Goal: Task Accomplishment & Management: Manage account settings

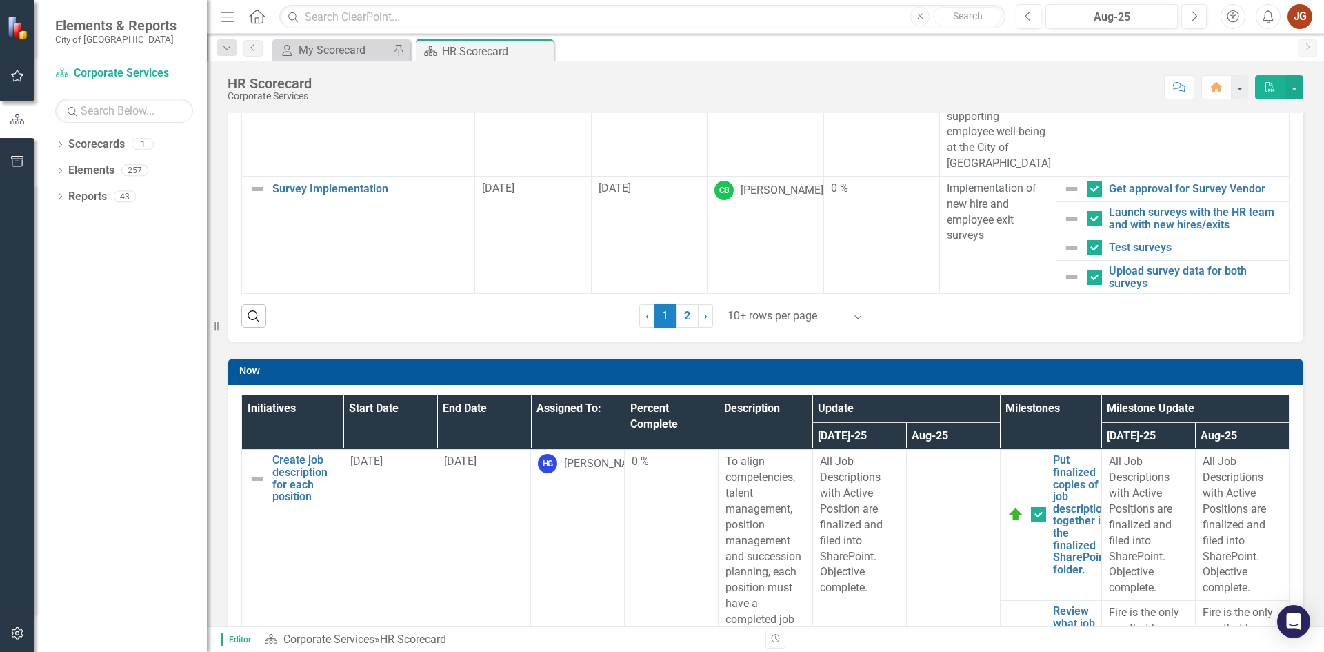
scroll to position [345, 0]
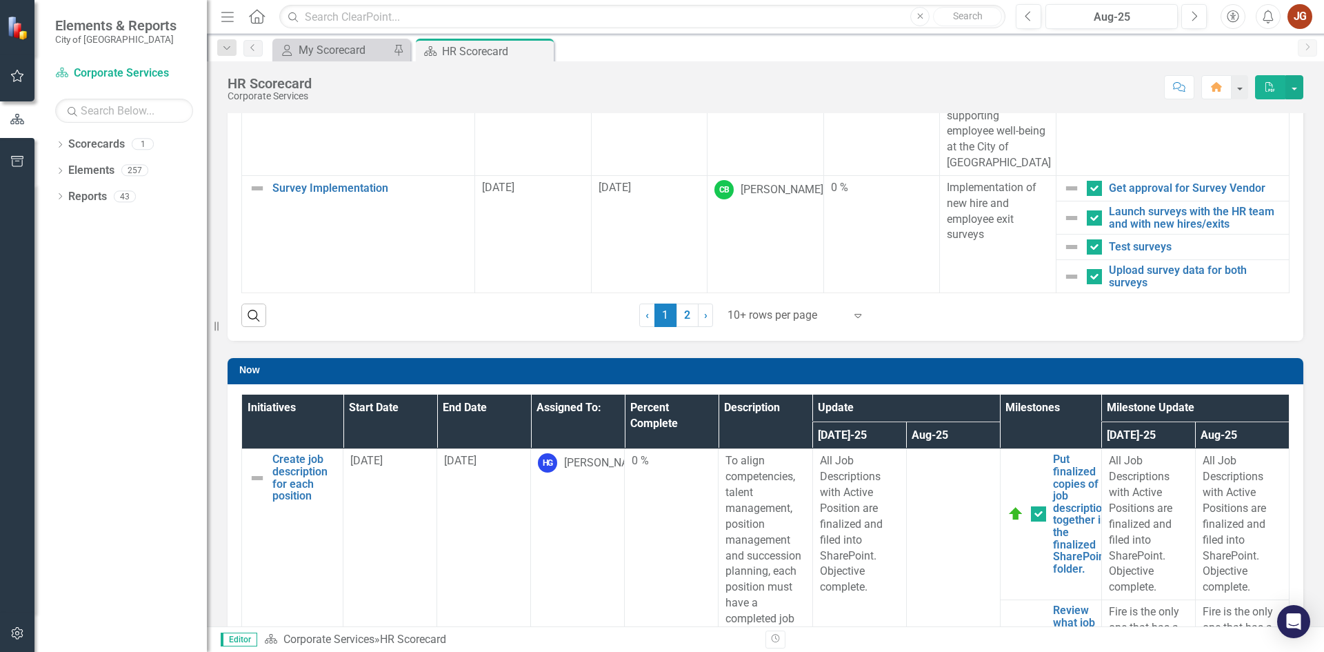
click at [759, 314] on div at bounding box center [786, 315] width 117 height 19
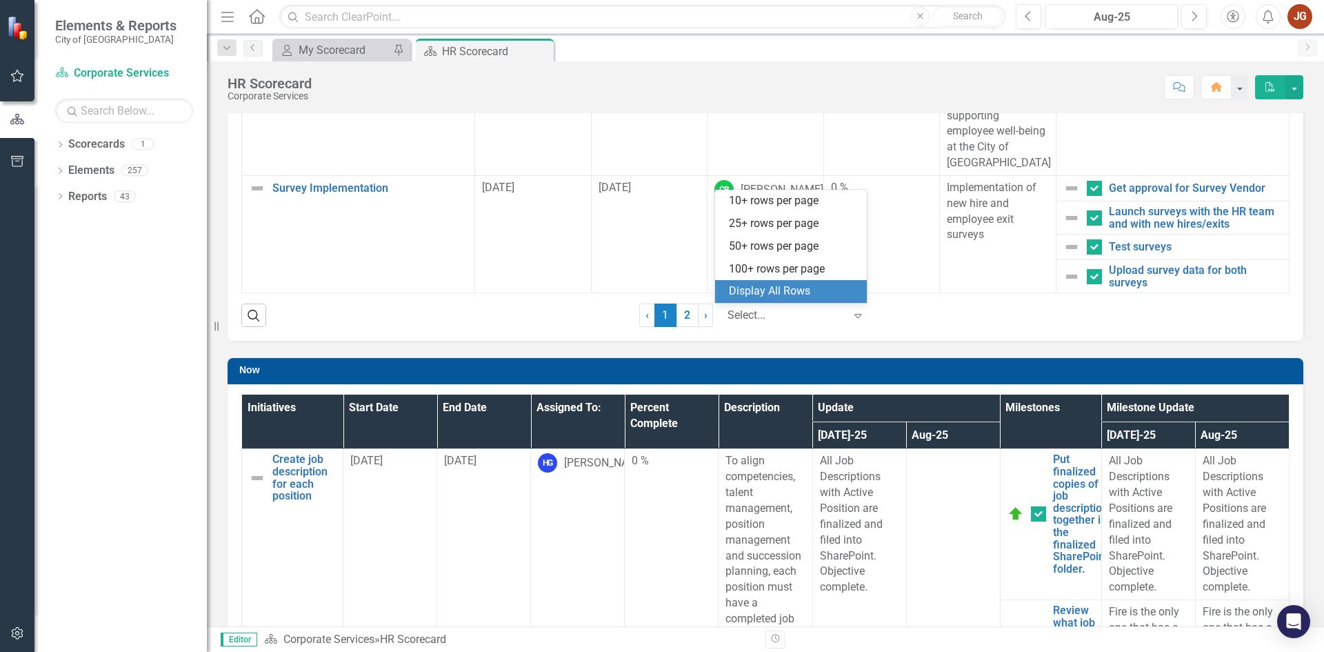
click at [759, 294] on div "Display All Rows" at bounding box center [794, 291] width 130 height 16
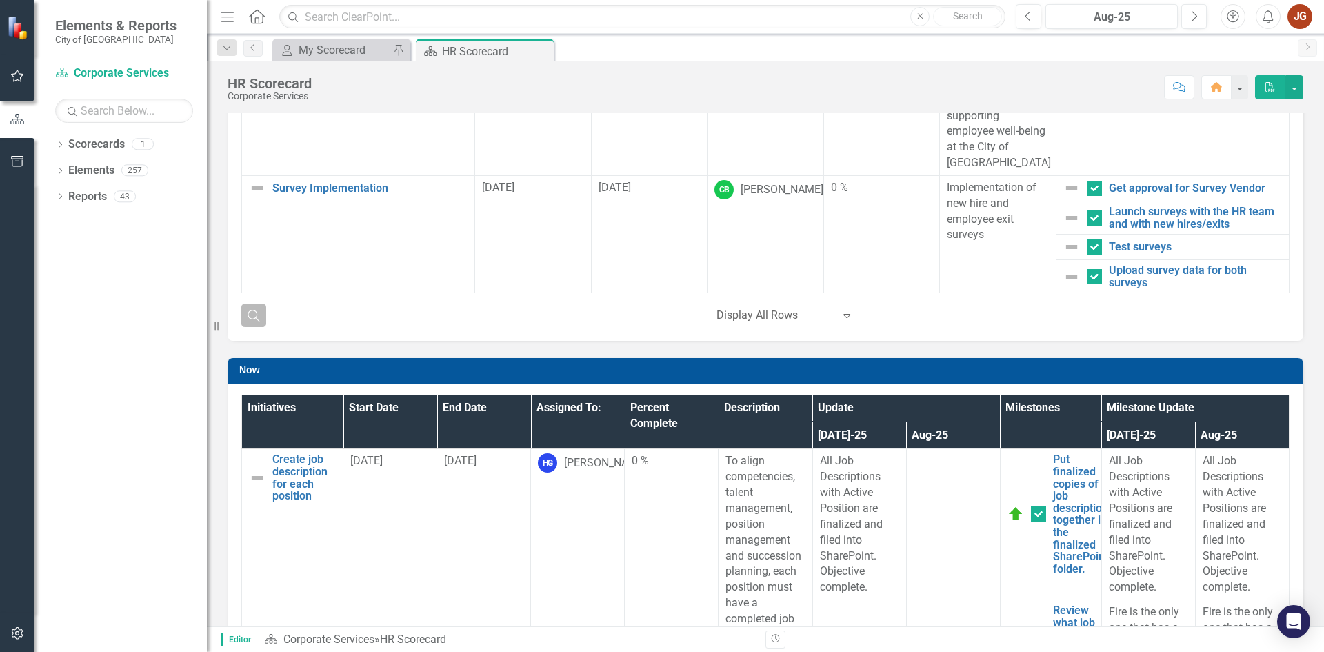
click at [252, 312] on icon "Search" at bounding box center [253, 315] width 15 height 12
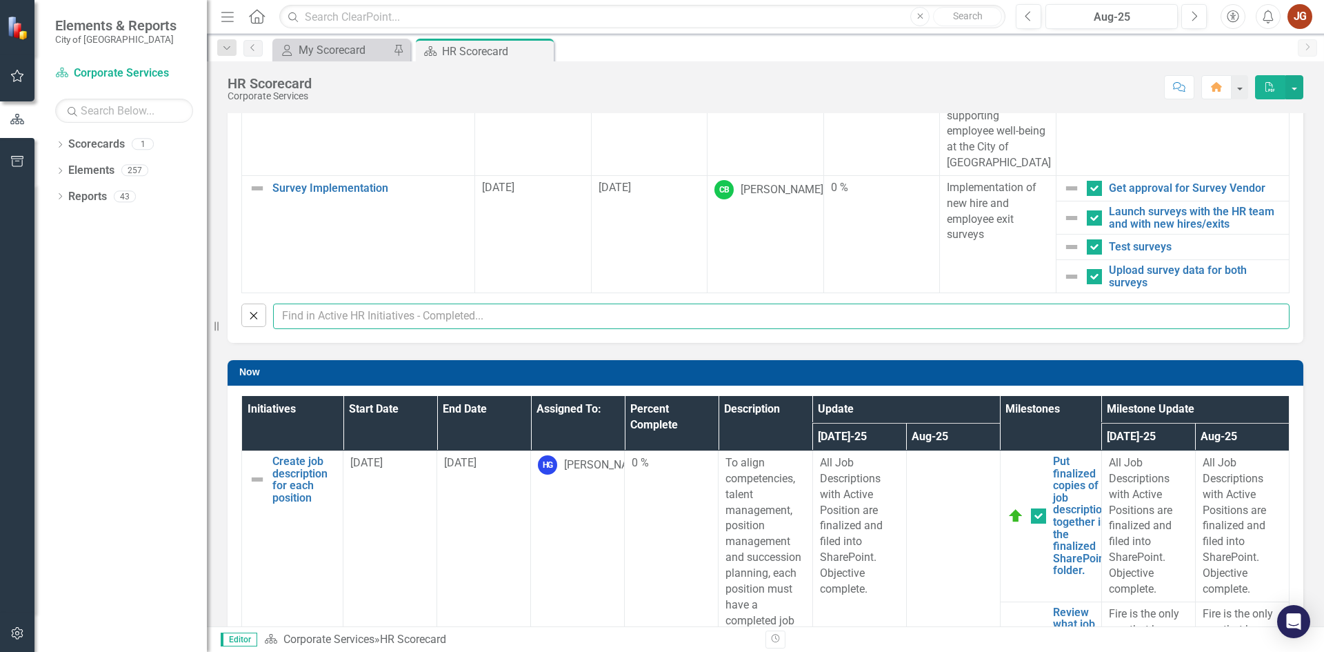
click at [301, 317] on input "text" at bounding box center [781, 316] width 1017 height 26
type input "[PERSON_NAME]"
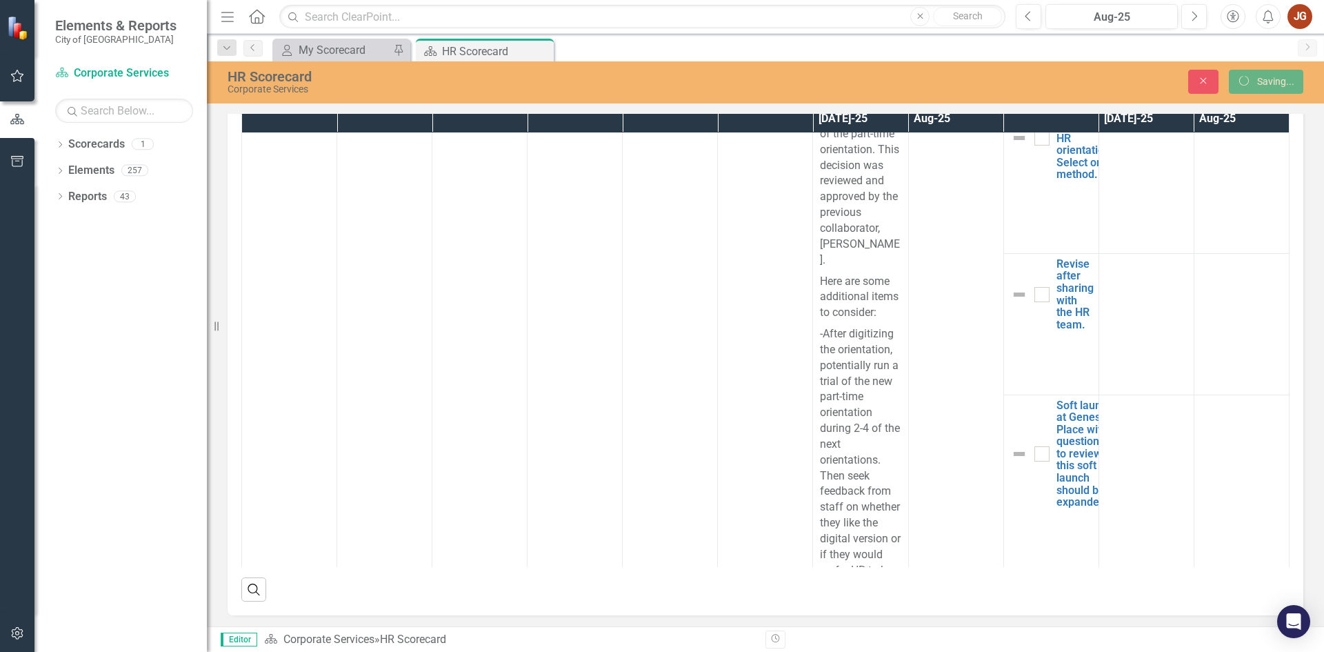
scroll to position [323, 0]
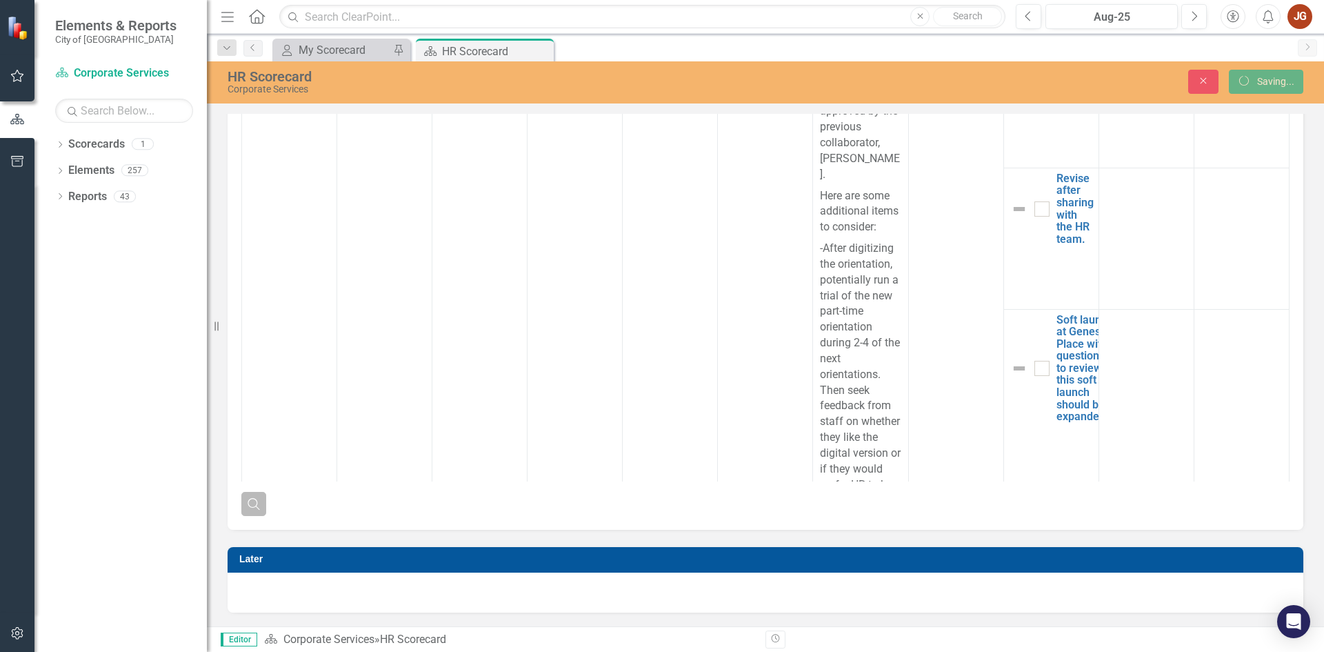
click at [251, 509] on button "Search" at bounding box center [253, 503] width 25 height 23
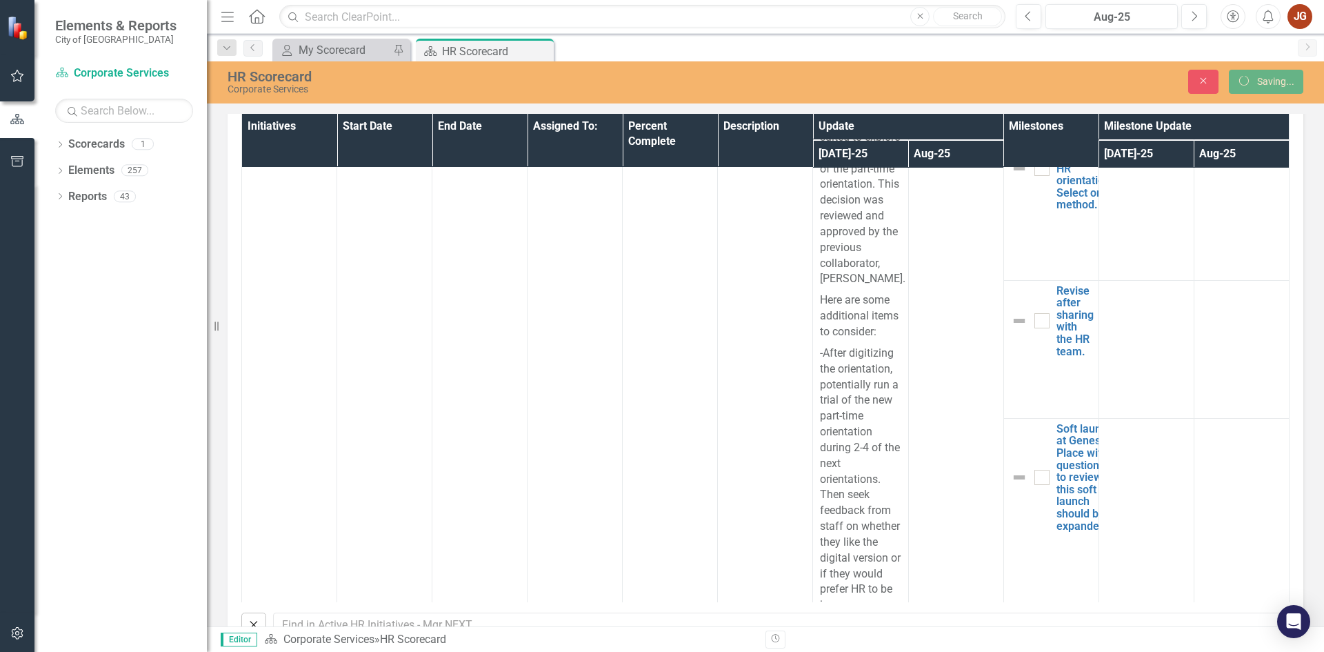
scroll to position [444, 0]
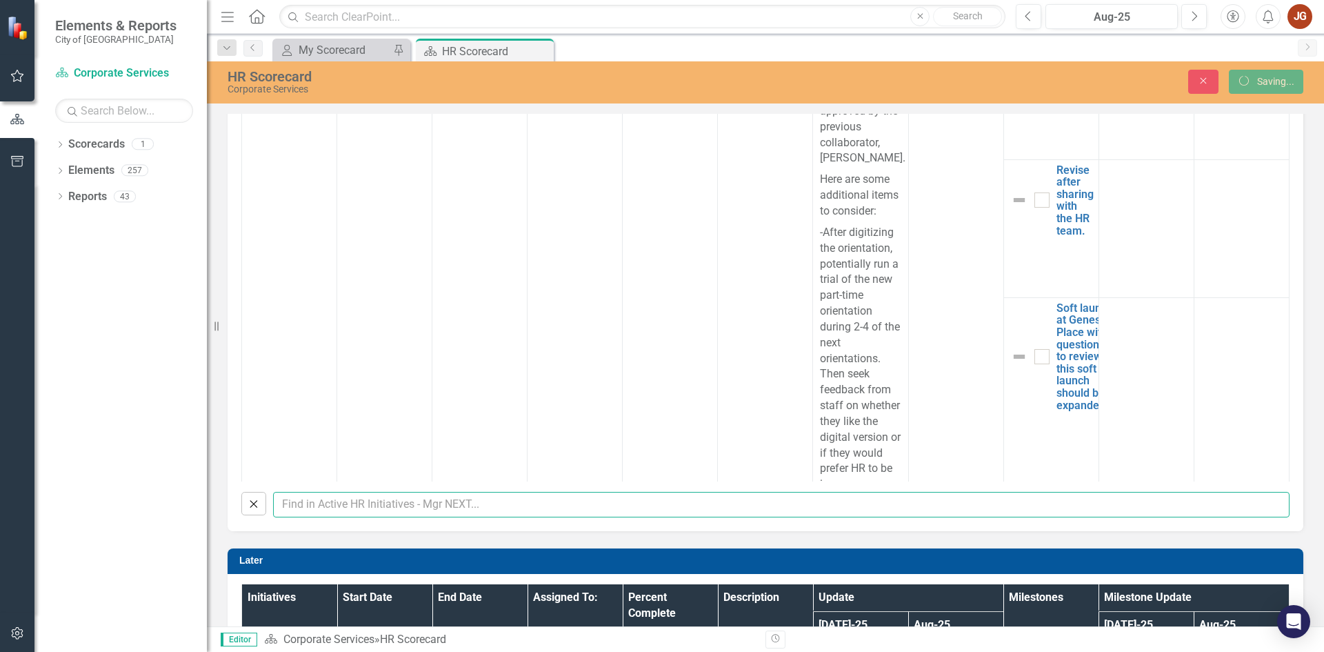
click at [392, 503] on input "text" at bounding box center [781, 505] width 1017 height 26
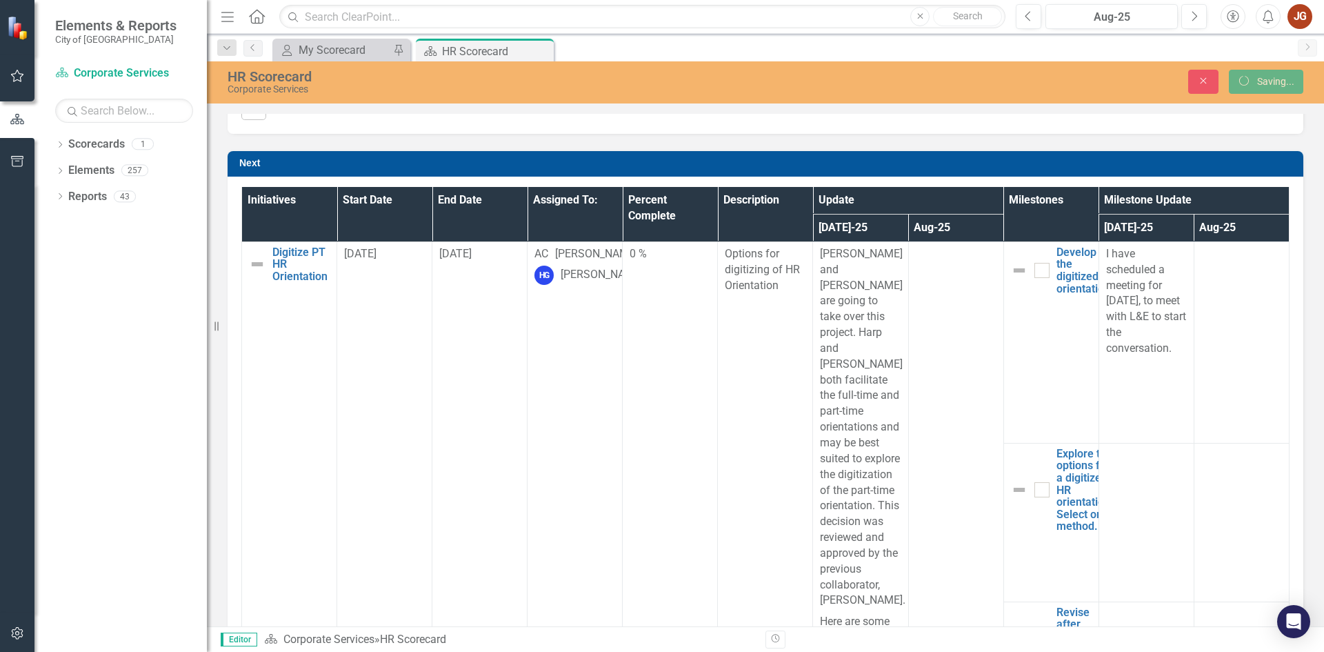
scroll to position [168, 0]
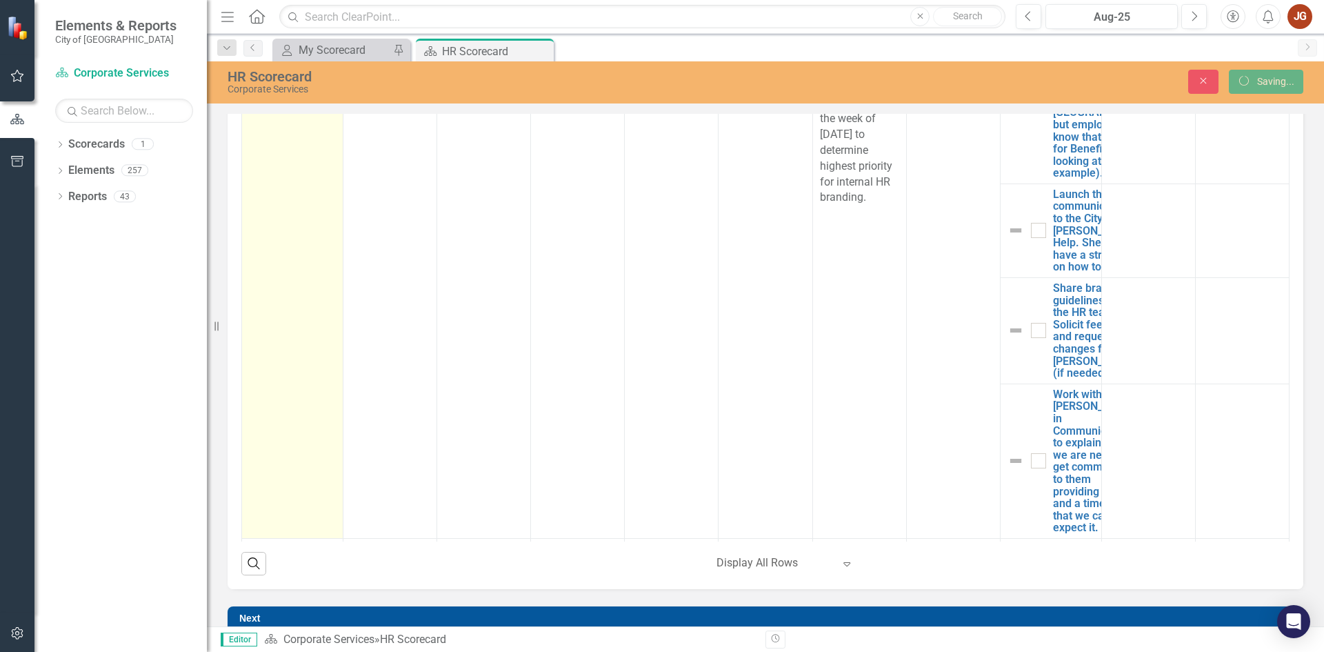
scroll to position [3724, 0]
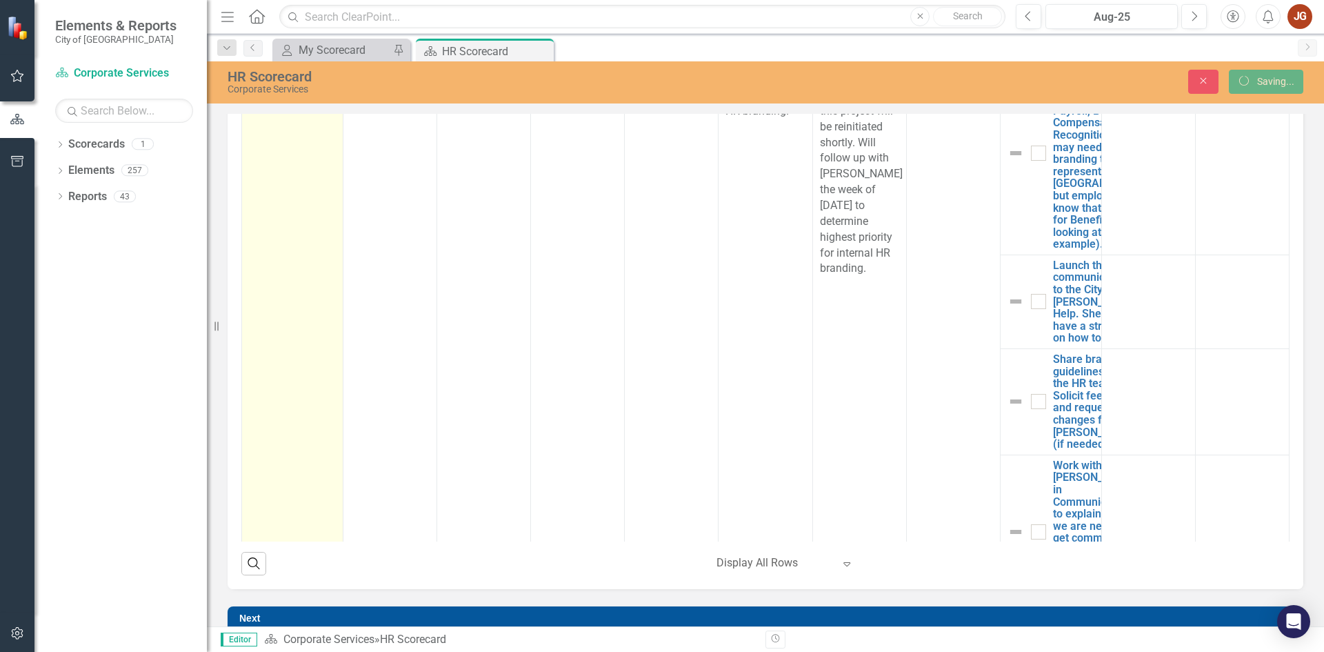
click at [299, 92] on link "Internal HR Branding - Communications" at bounding box center [313, 74] width 83 height 37
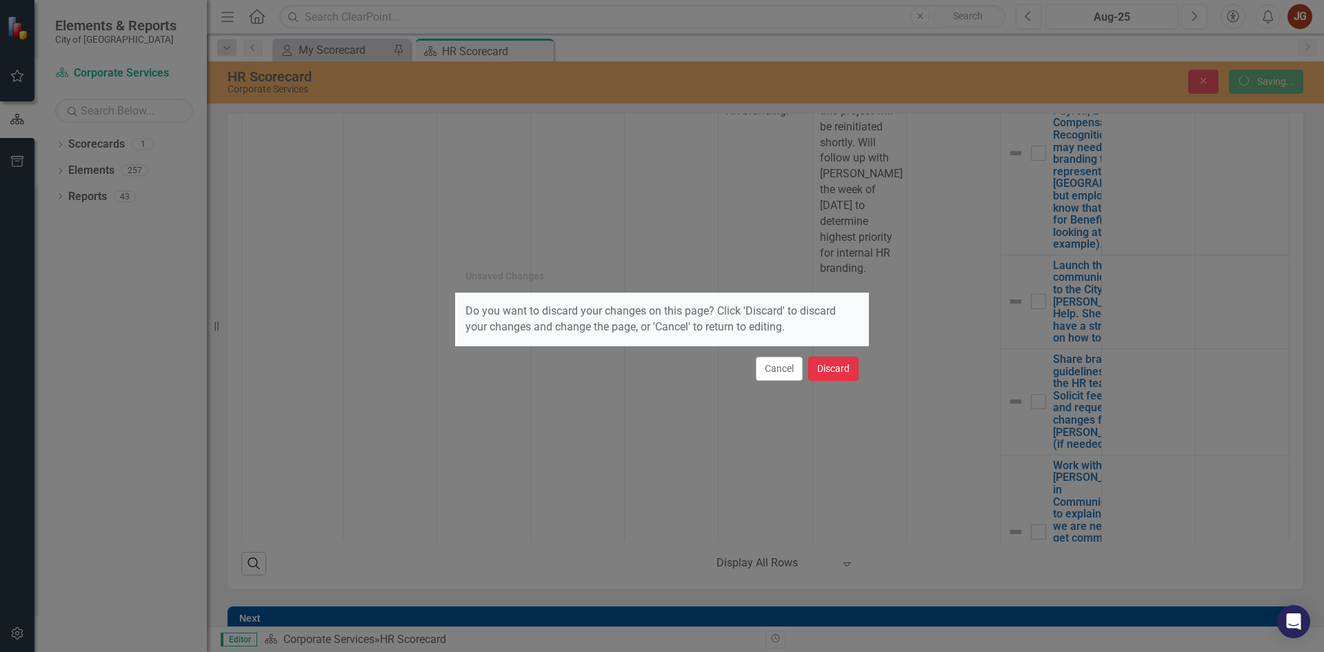
click at [832, 366] on button "Discard" at bounding box center [833, 369] width 50 height 24
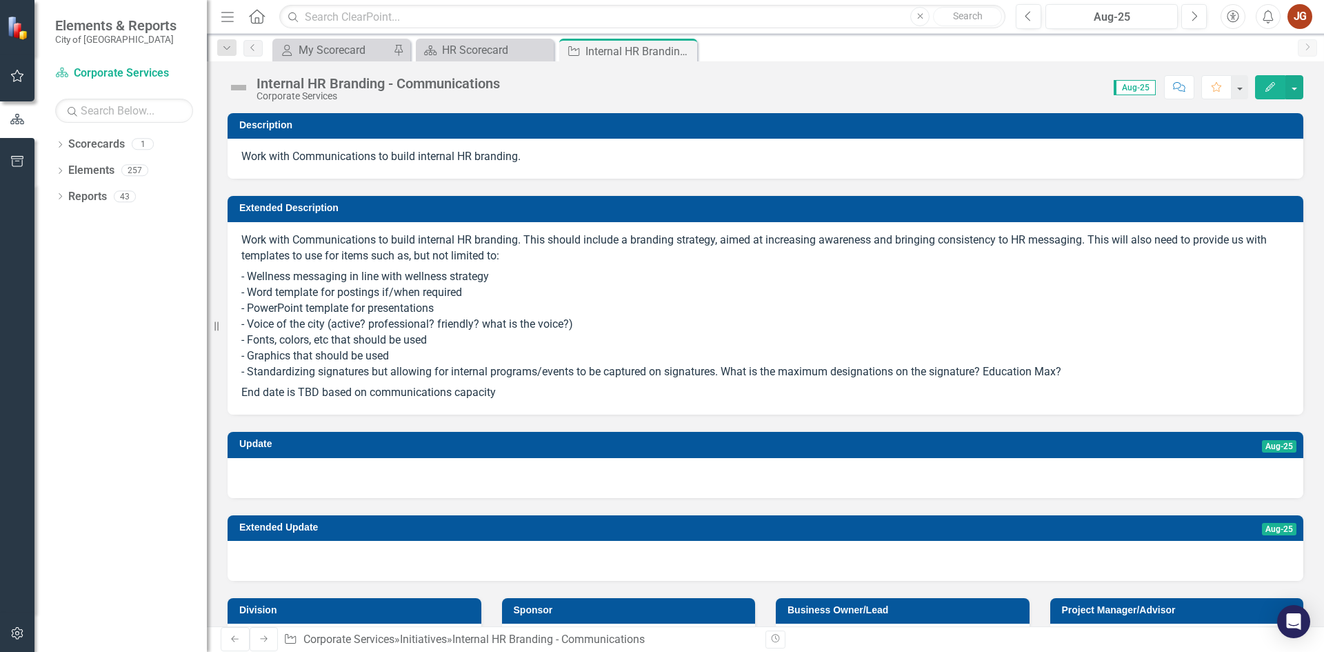
scroll to position [345, 0]
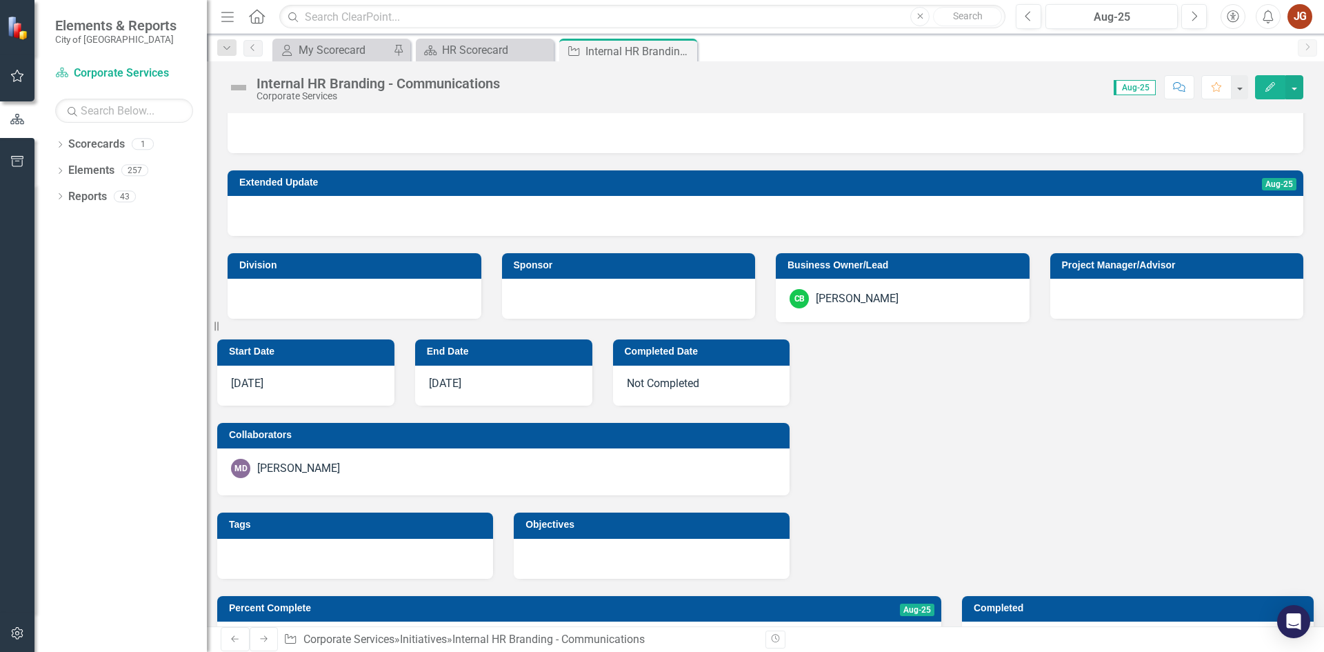
click at [372, 468] on div "MD [PERSON_NAME]" at bounding box center [503, 468] width 545 height 19
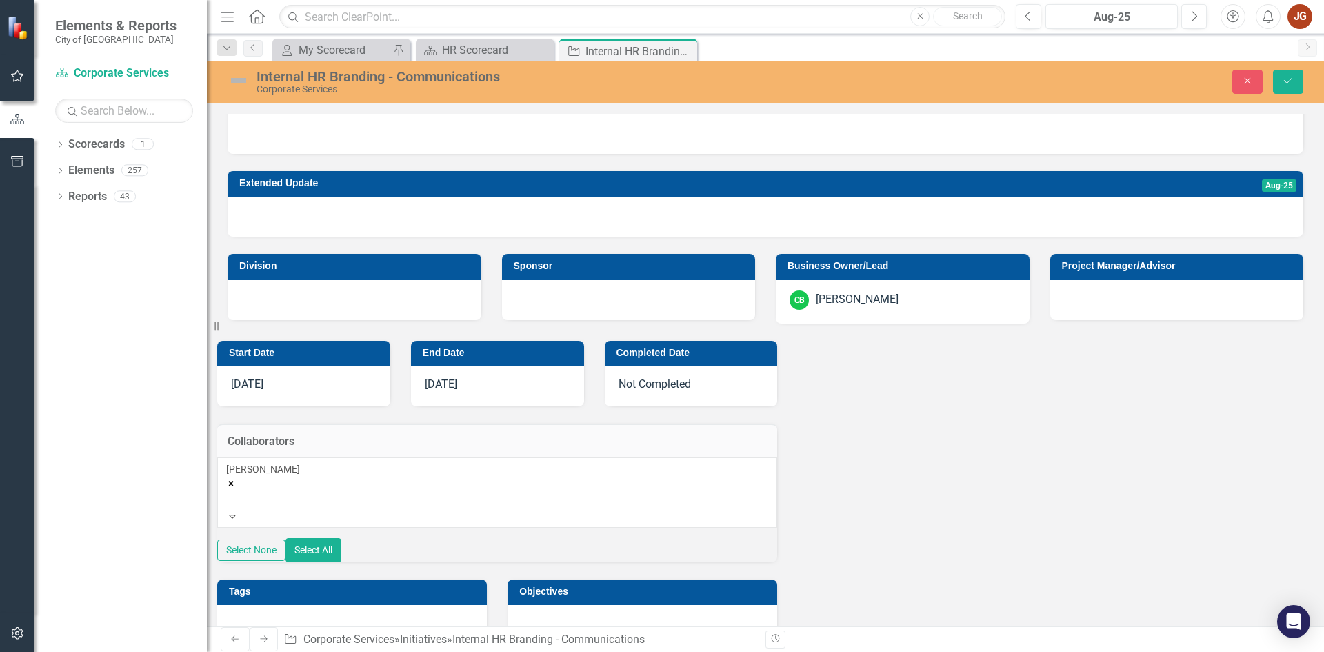
click at [553, 490] on div "[PERSON_NAME]" at bounding box center [497, 485] width 542 height 47
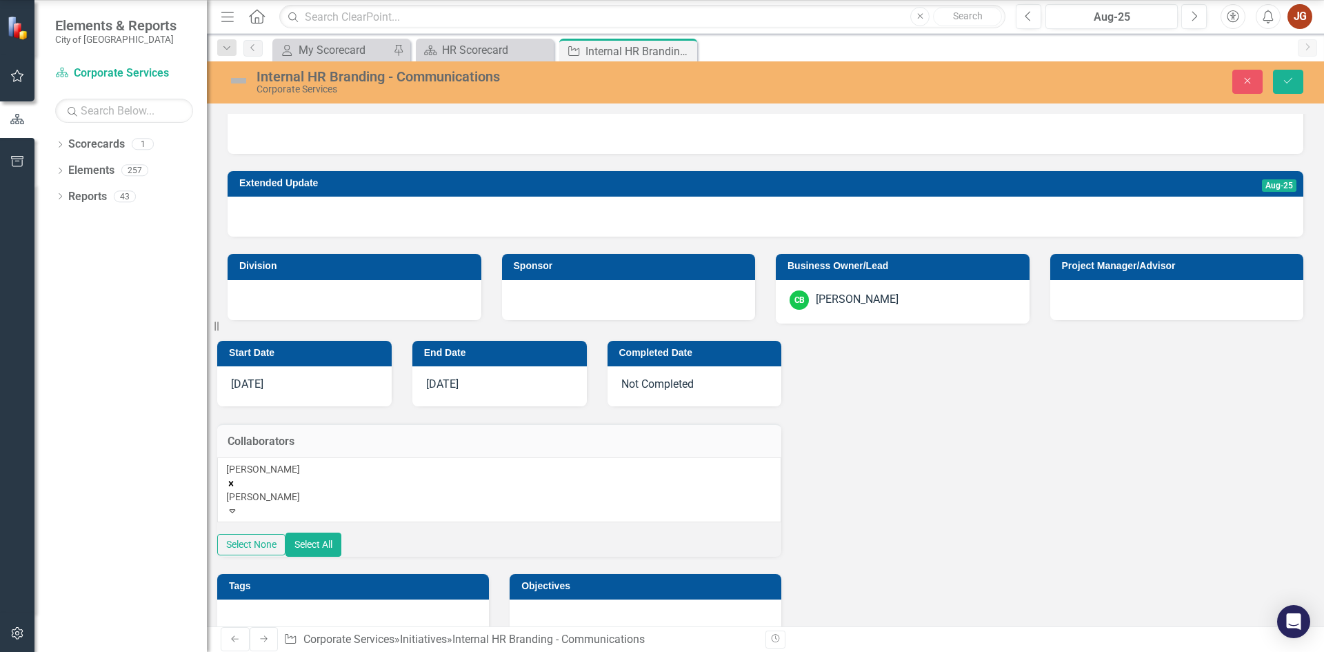
type input "[PERSON_NAME]"
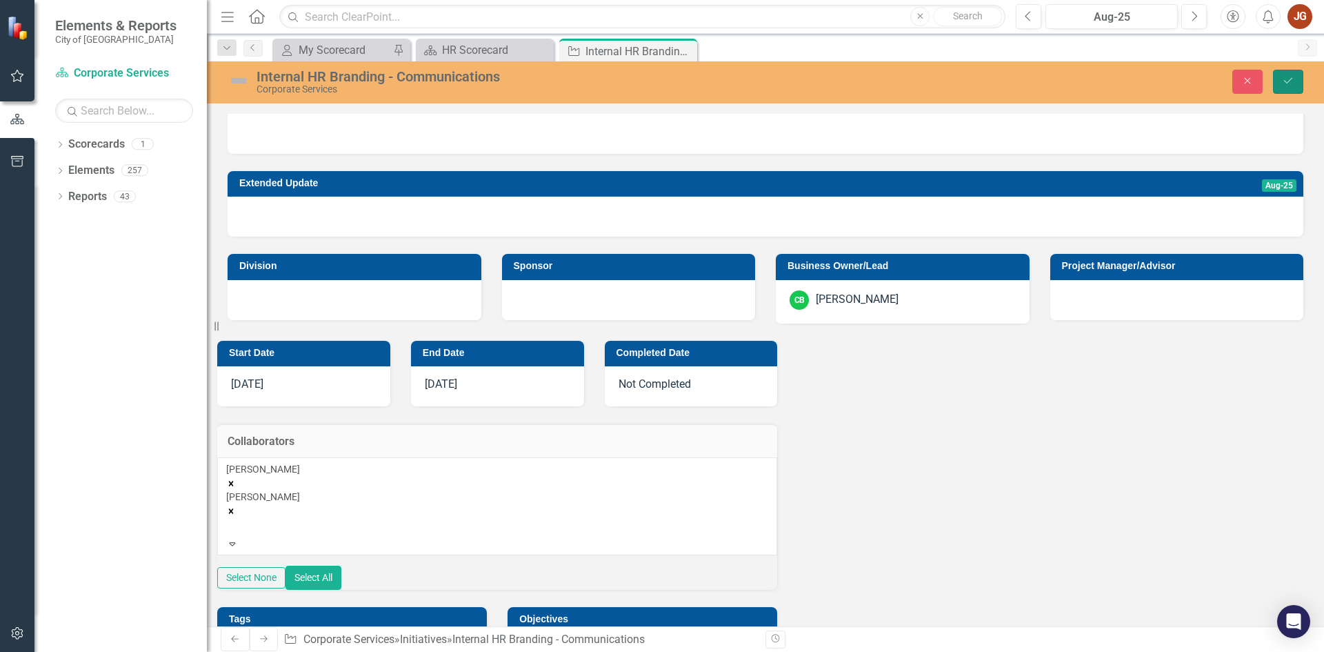
click at [1288, 79] on icon "Save" at bounding box center [1288, 81] width 12 height 10
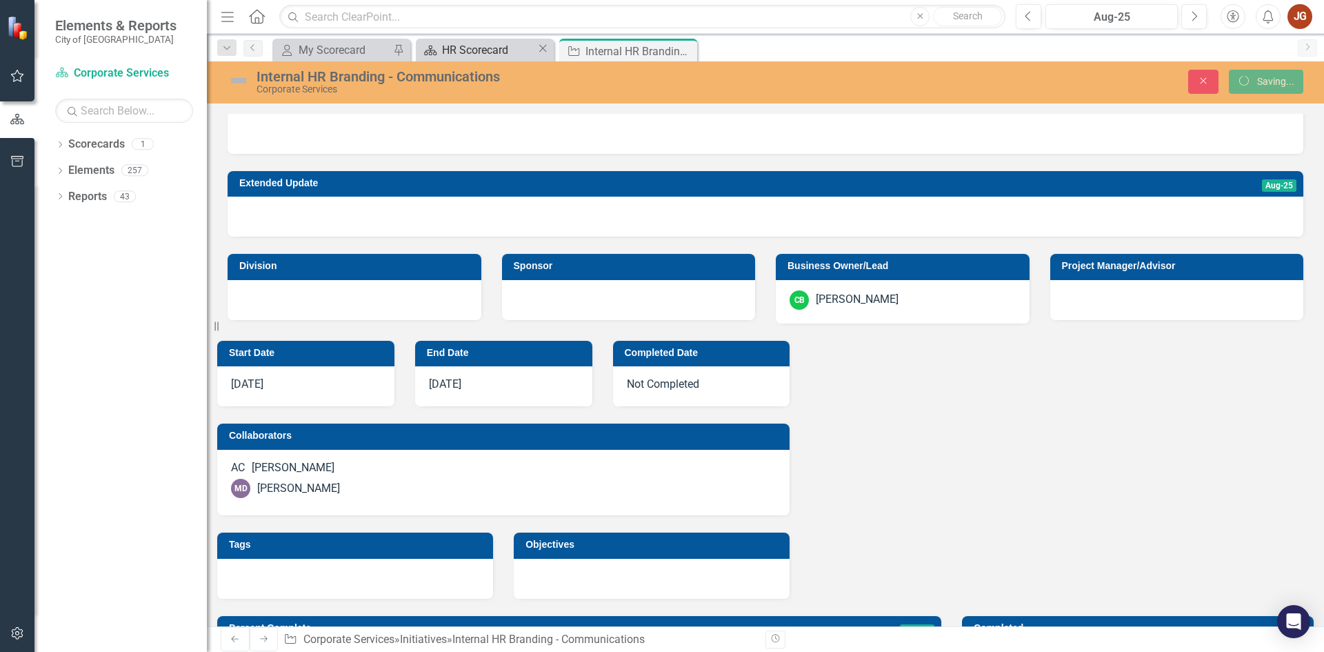
click at [510, 46] on div "HR Scorecard" at bounding box center [489, 49] width 94 height 17
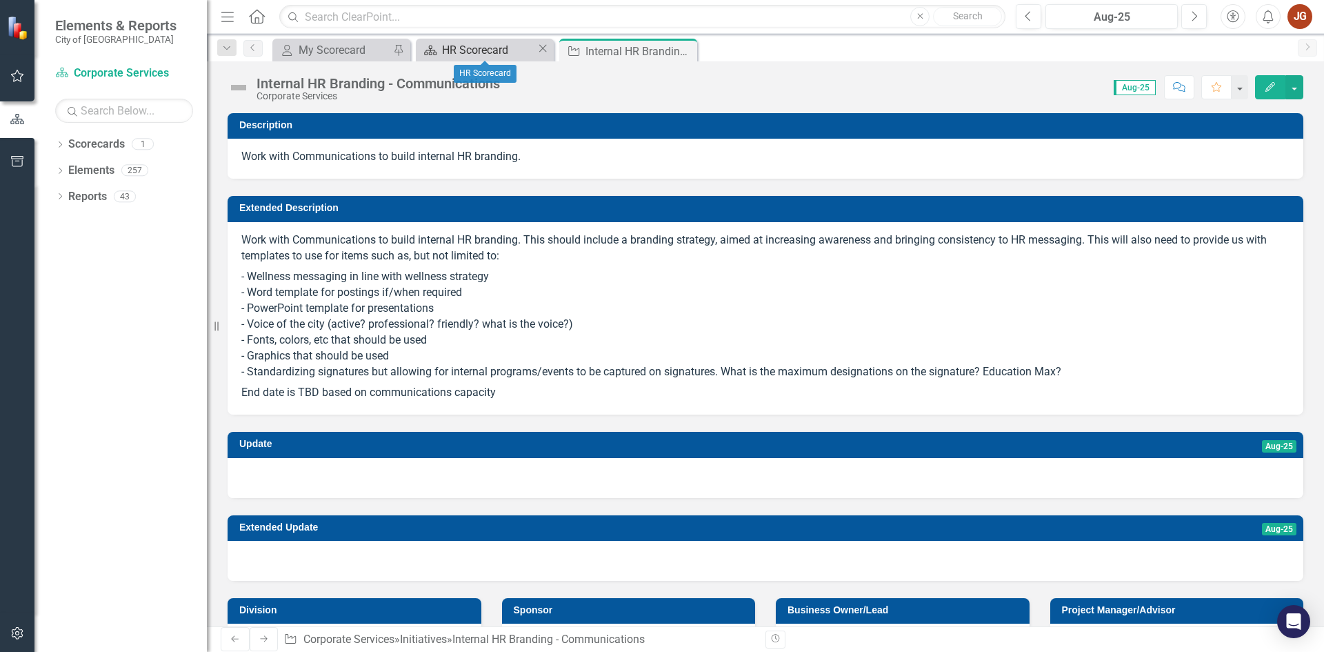
click at [496, 57] on div "HR Scorecard" at bounding box center [489, 49] width 94 height 17
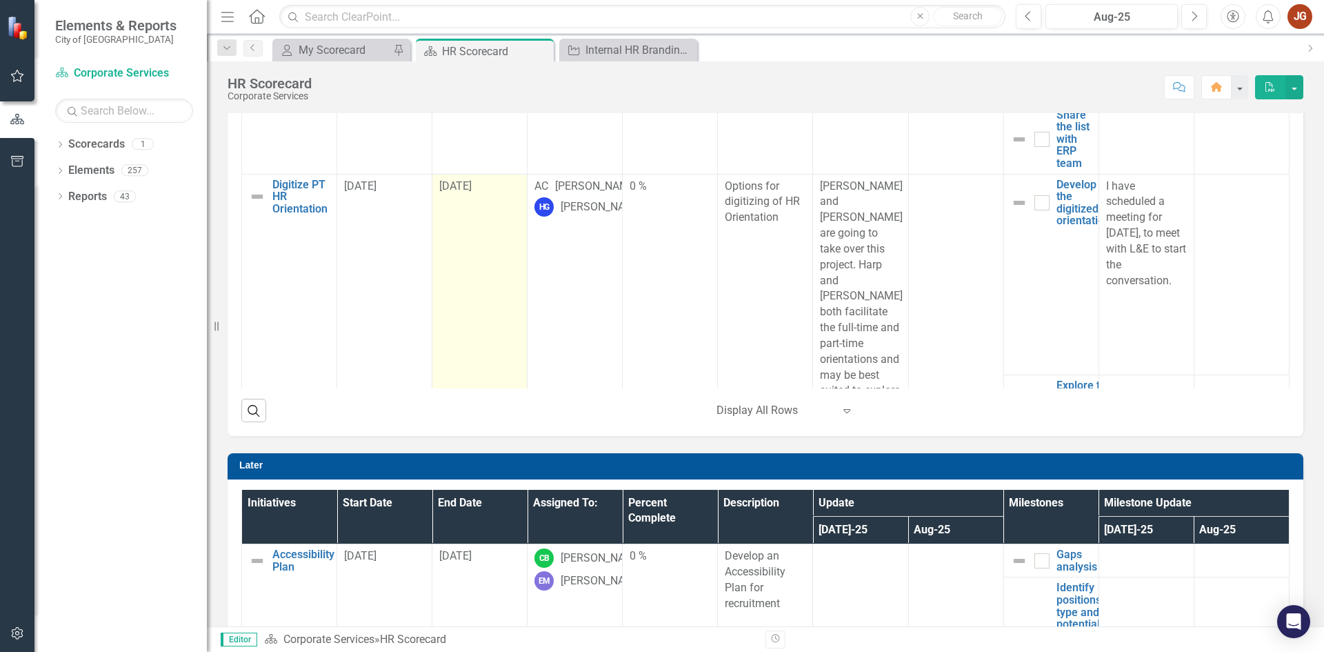
scroll to position [2552, 0]
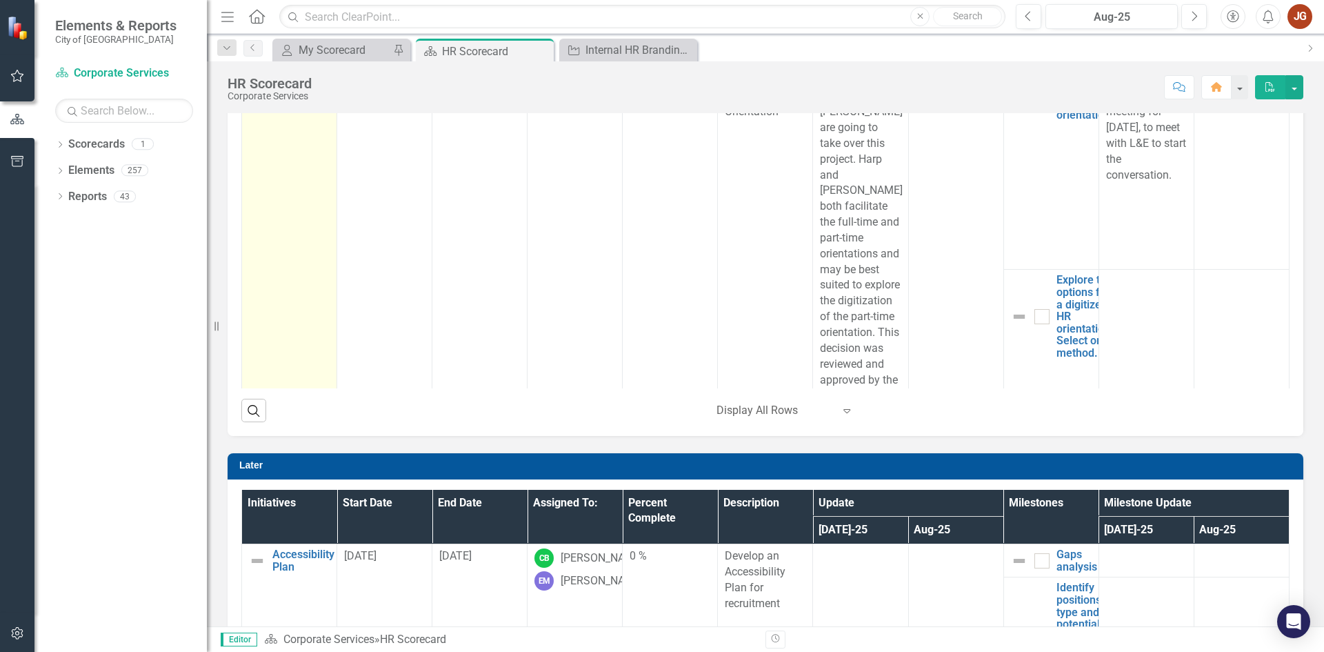
click at [293, 110] on link "Digitize PT HR Orientation" at bounding box center [300, 91] width 57 height 37
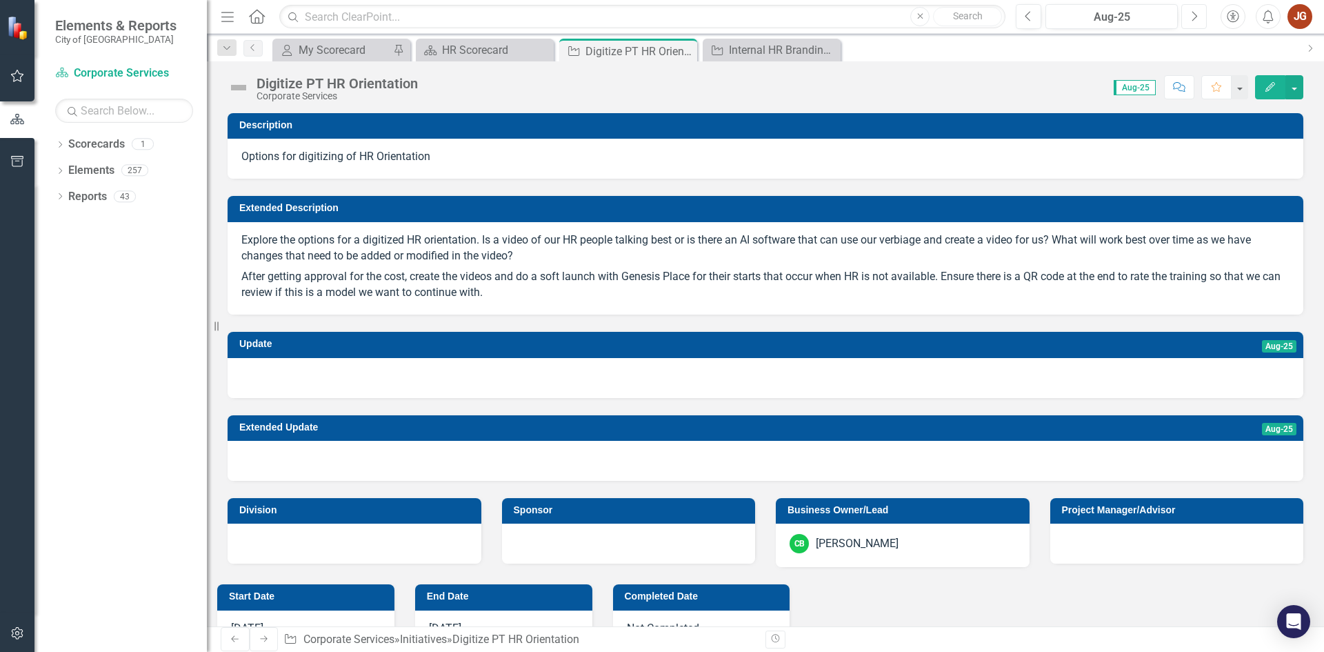
click at [1201, 19] on button "Next" at bounding box center [1194, 16] width 26 height 25
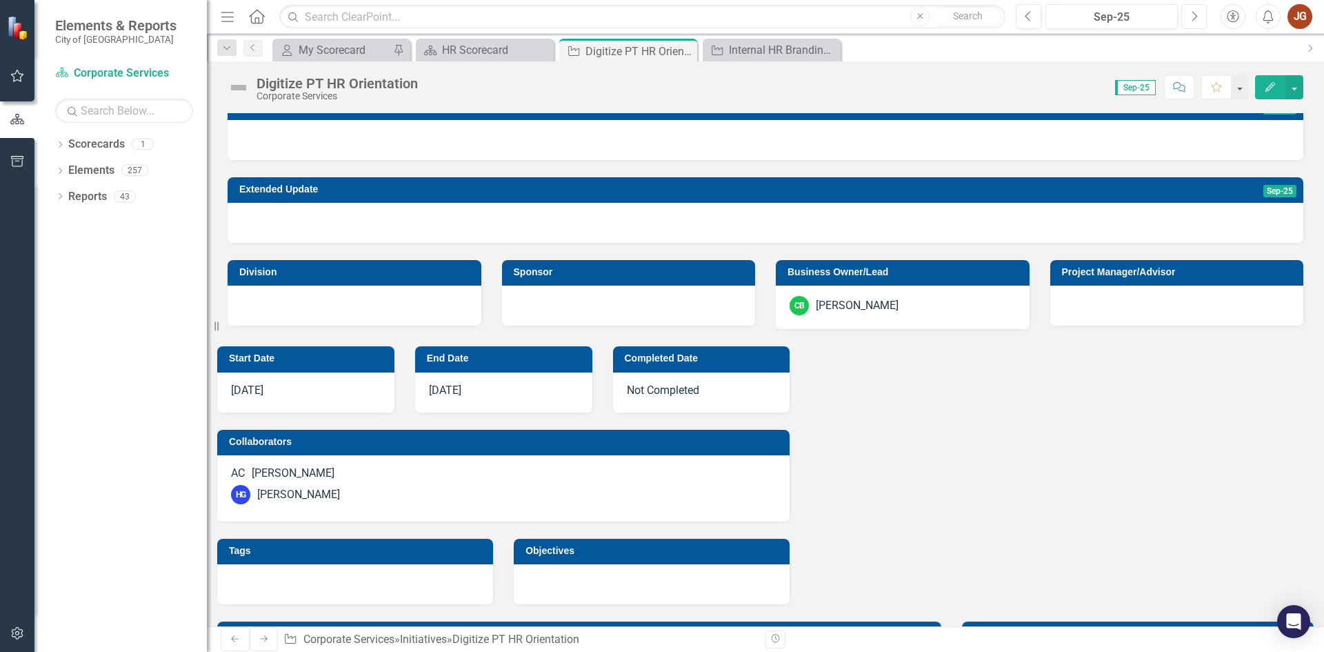
scroll to position [276, 0]
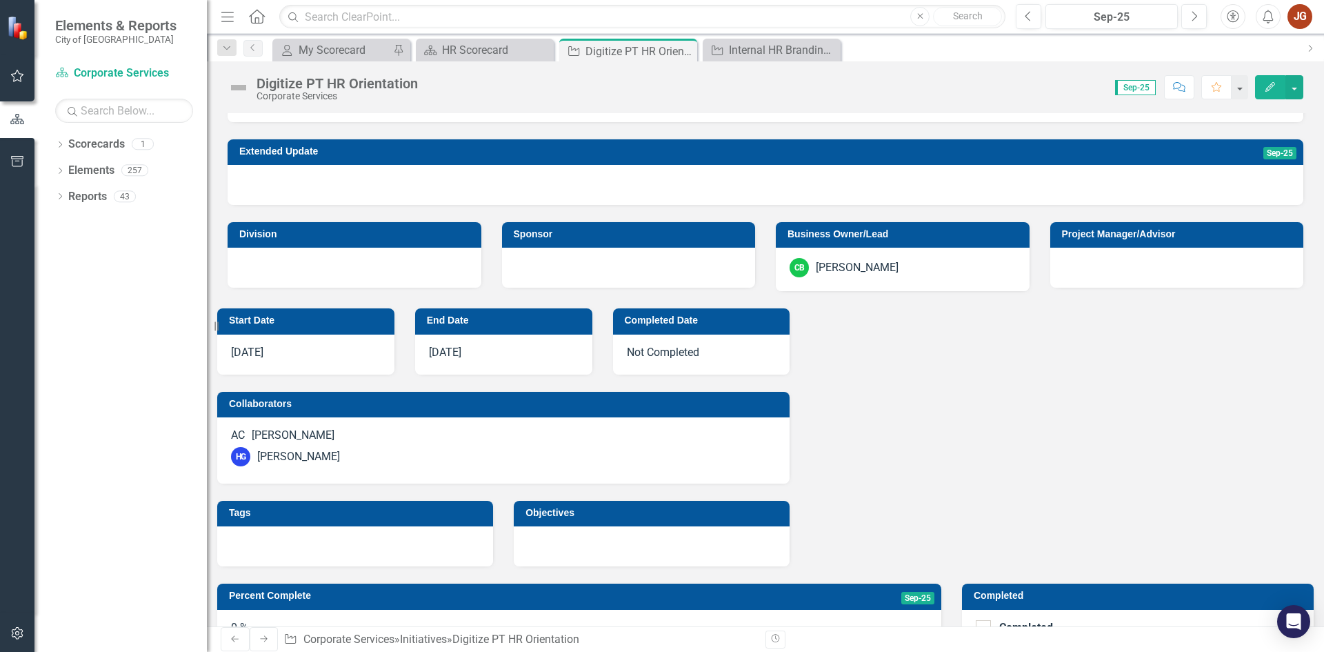
click at [860, 610] on div "0 %" at bounding box center [579, 630] width 724 height 40
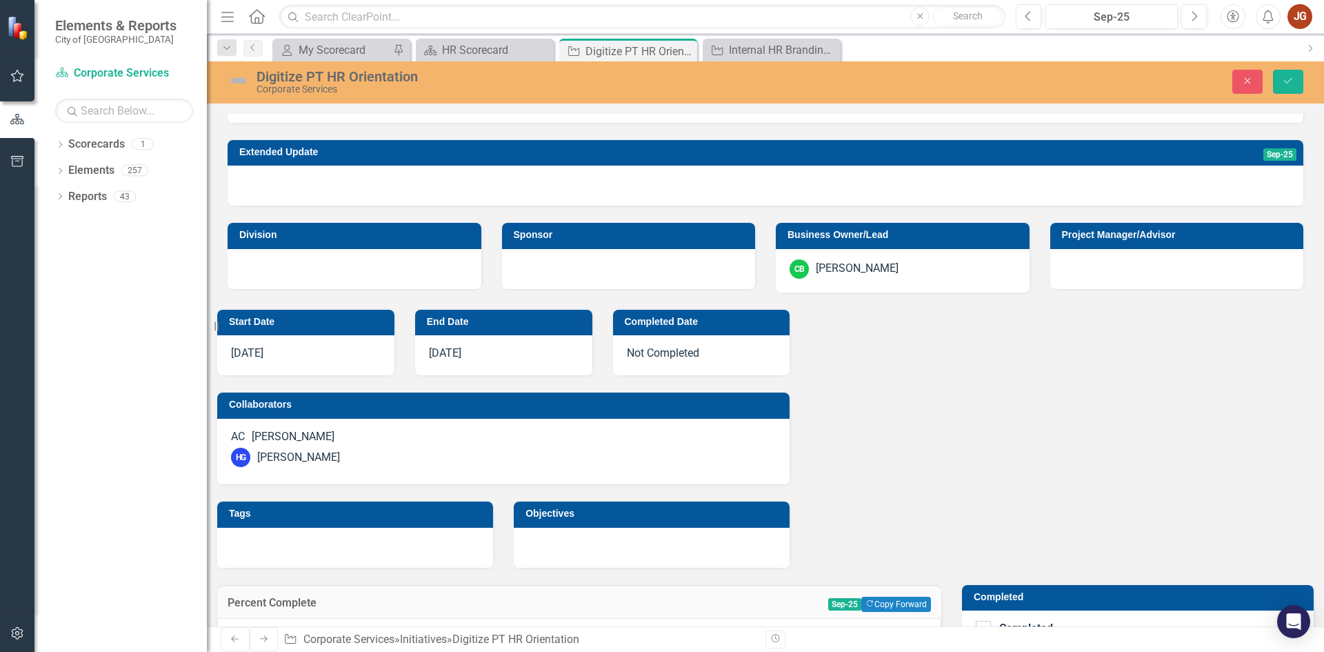
type input "0"
drag, startPoint x: 893, startPoint y: 406, endPoint x: 735, endPoint y: 409, distance: 158.0
click at [1243, 84] on icon "Close" at bounding box center [1247, 81] width 12 height 10
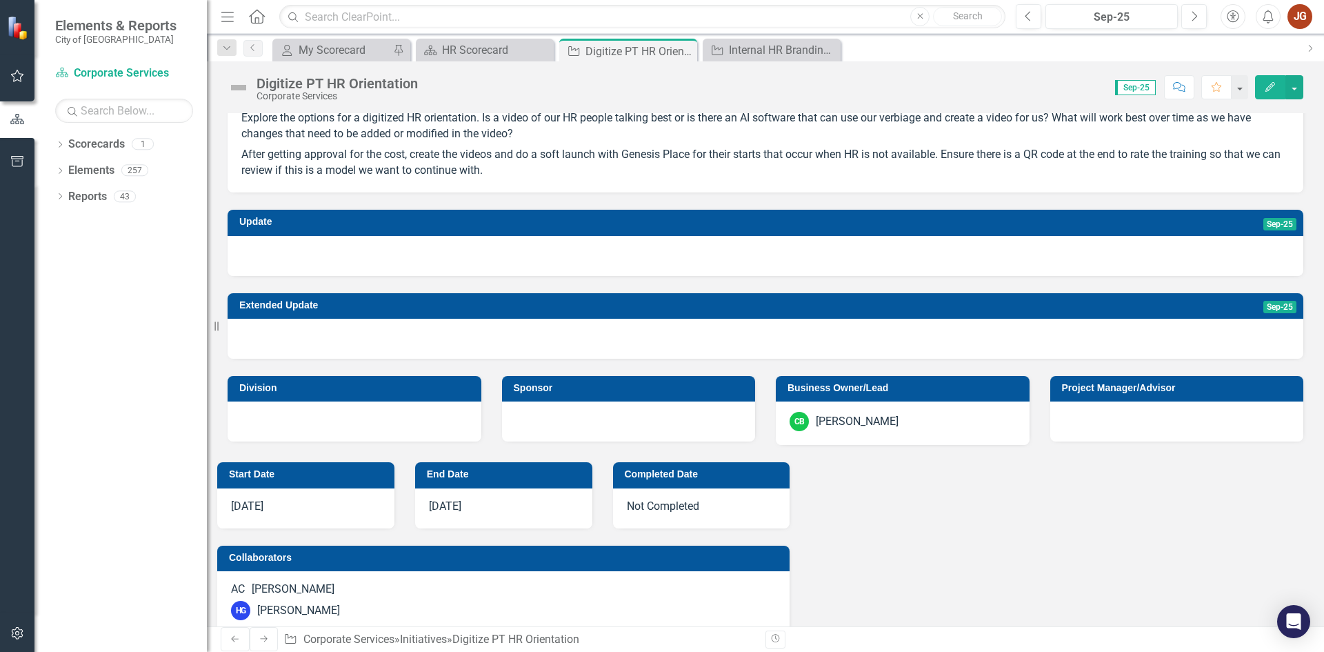
scroll to position [0, 0]
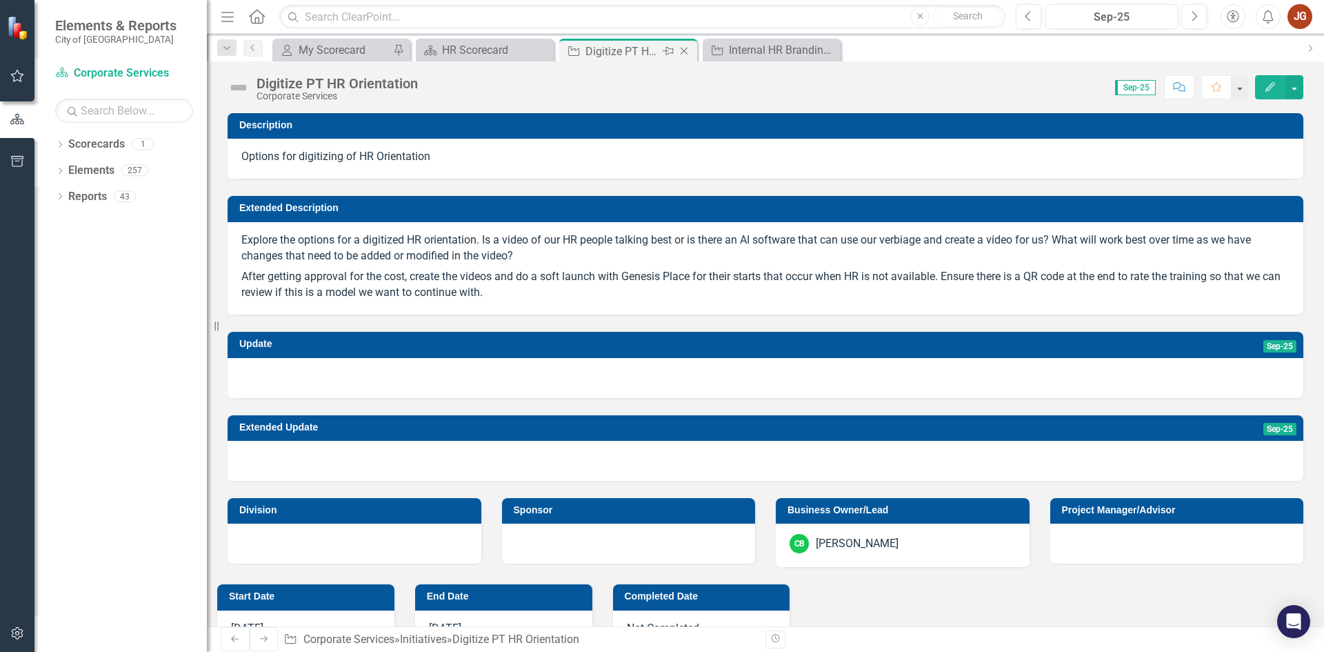
click at [683, 48] on icon "Close" at bounding box center [684, 51] width 14 height 11
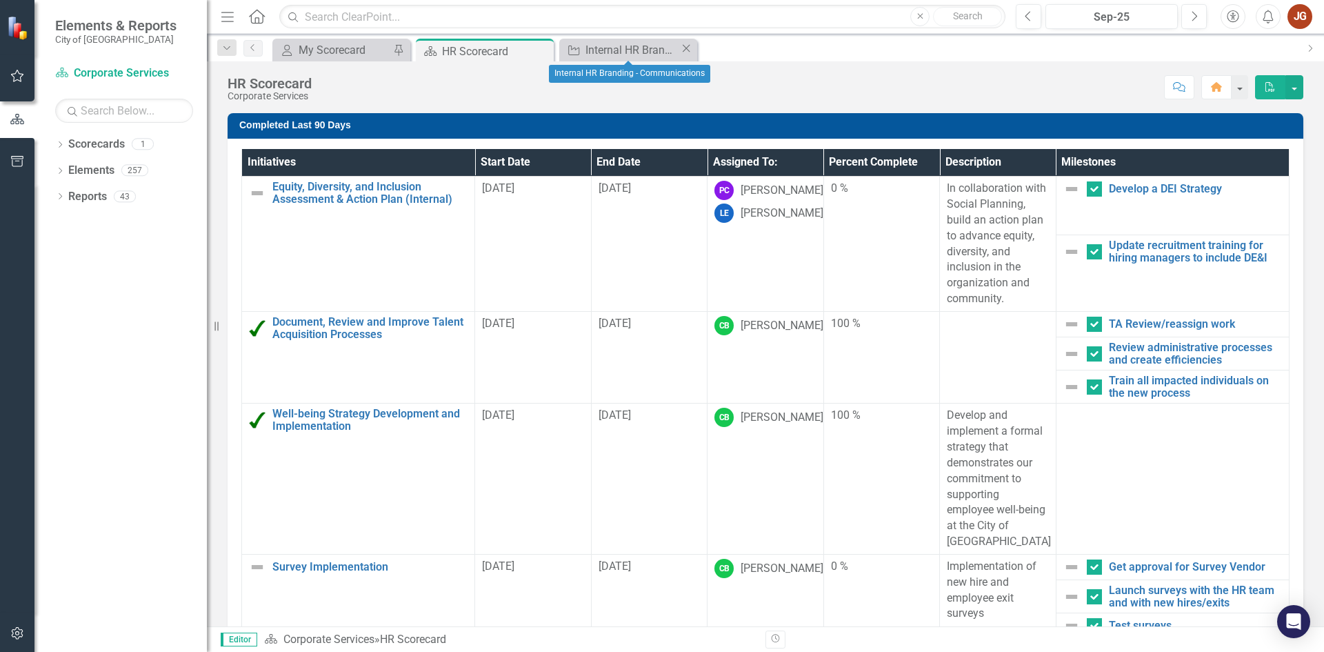
click at [683, 48] on icon at bounding box center [687, 49] width 8 height 8
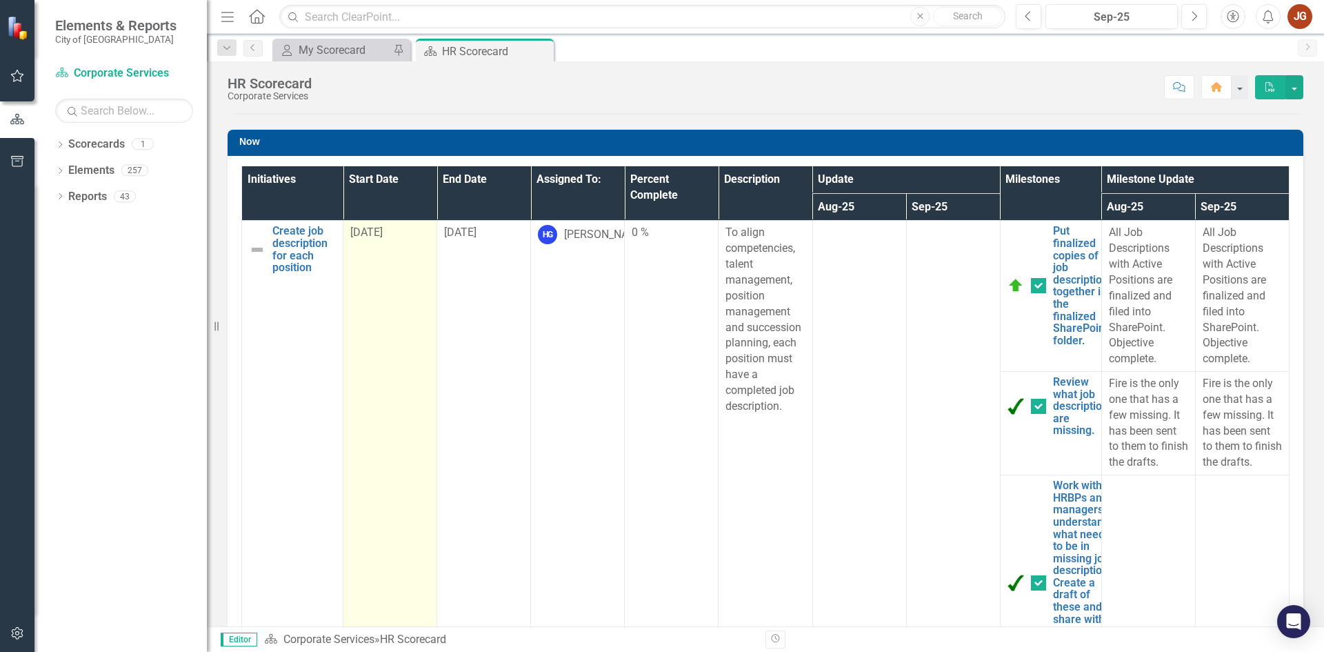
scroll to position [552, 0]
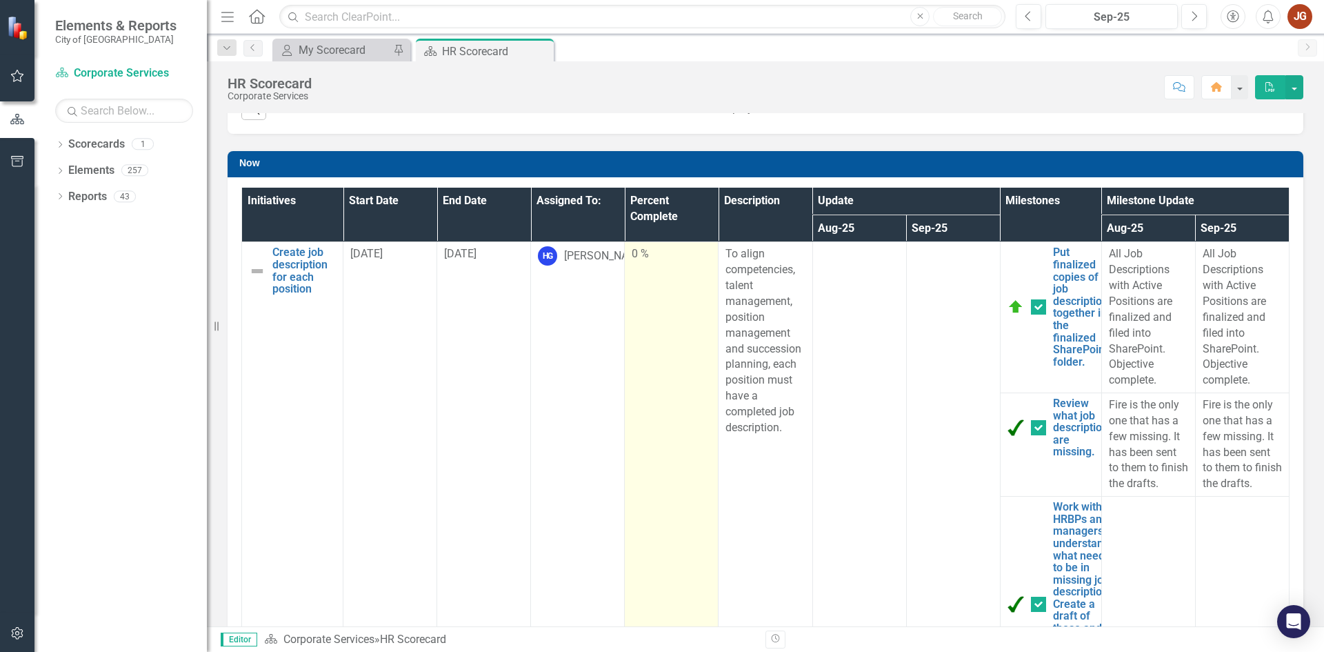
click at [648, 274] on td "0 %" at bounding box center [672, 548] width 94 height 612
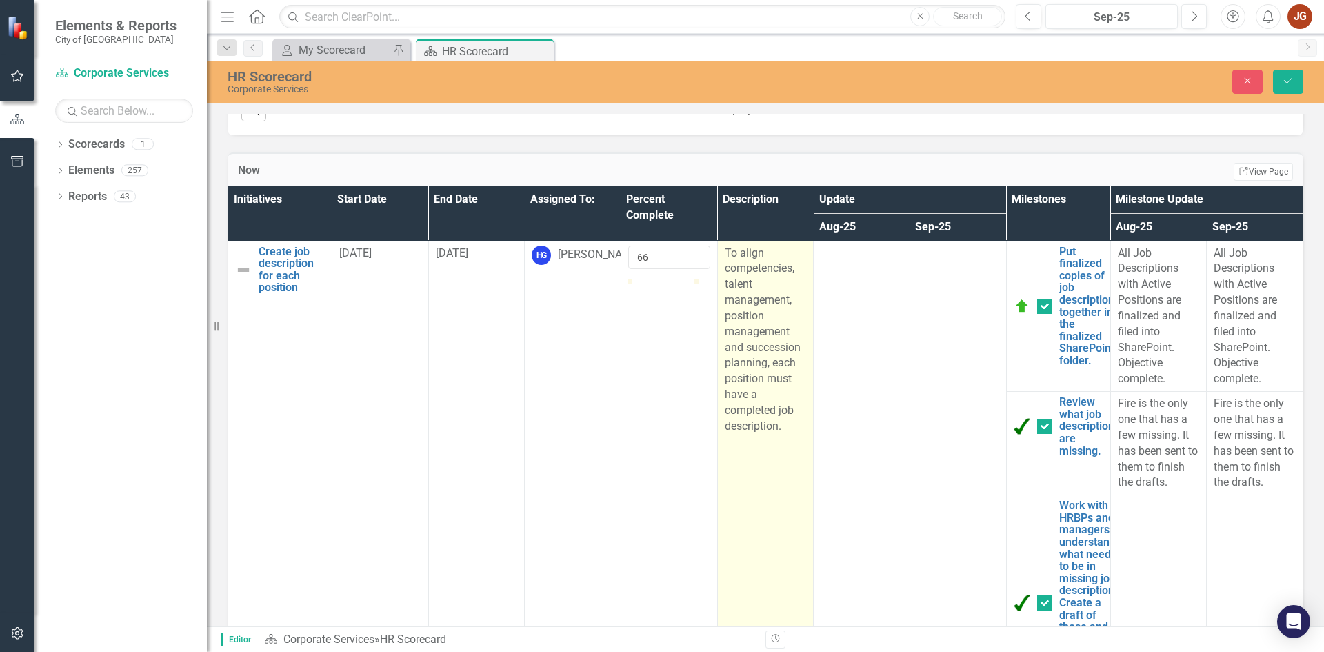
type input "100"
drag, startPoint x: 628, startPoint y: 305, endPoint x: 722, endPoint y: 313, distance: 94.2
click at [721, 313] on tr "Create job description for each position Edit Edit Initiative Link Open Element…" at bounding box center [765, 316] width 1075 height 151
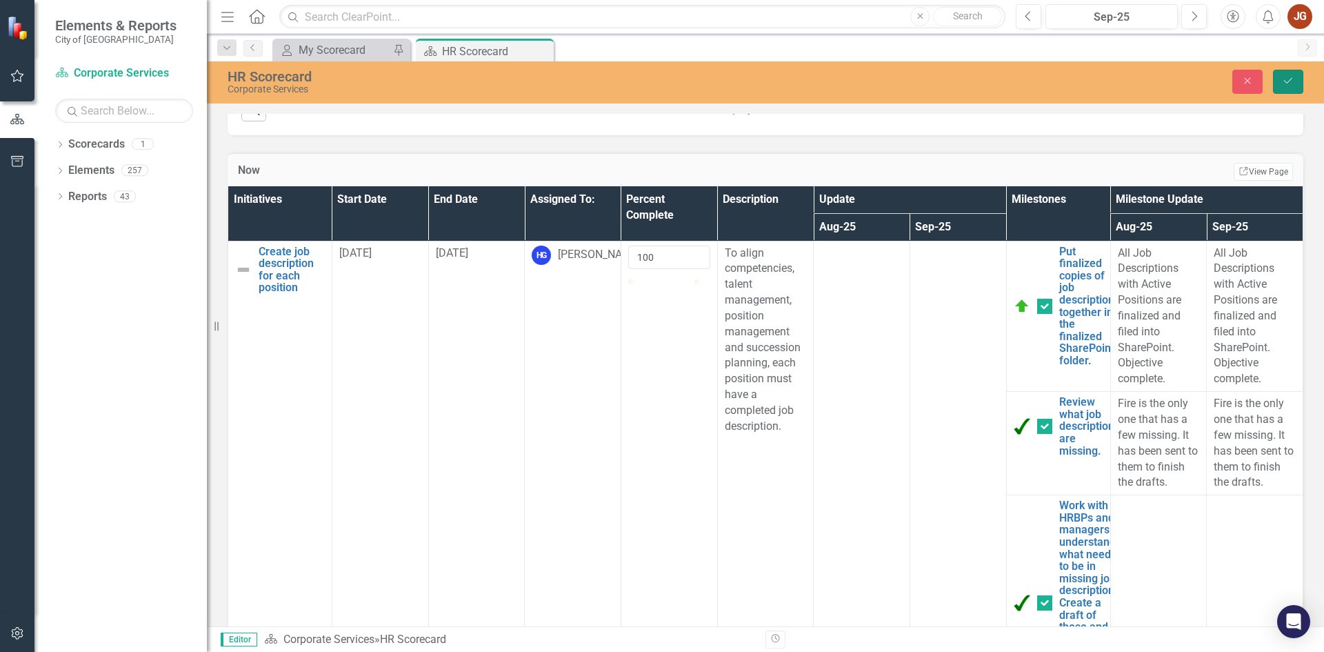
click at [1283, 79] on icon "Save" at bounding box center [1288, 81] width 12 height 10
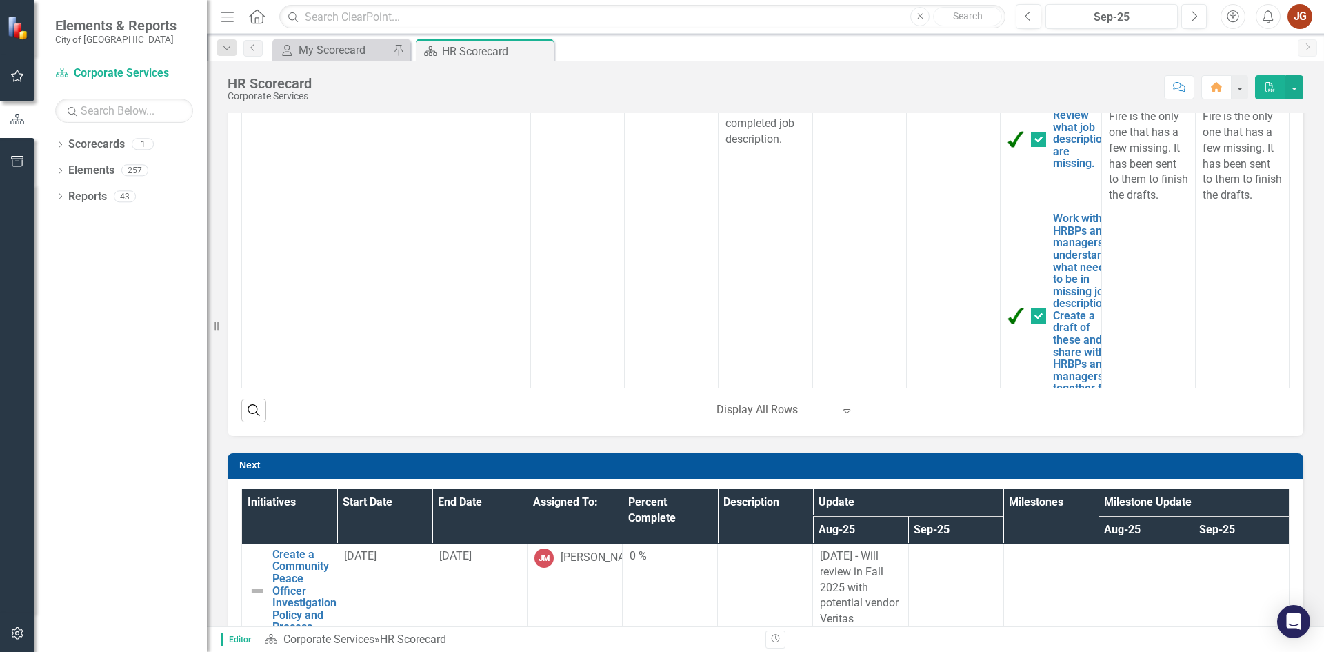
scroll to position [483, 0]
